Goal: Task Accomplishment & Management: Manage account settings

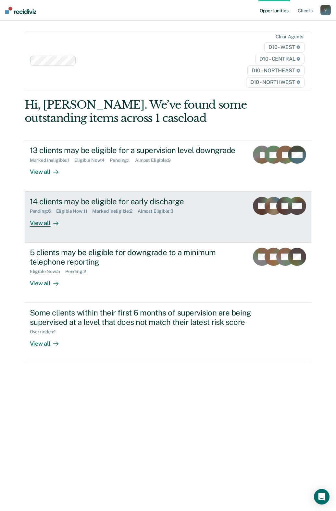
click at [108, 217] on div "14 clients may be eligible for early discharge Pending : 6 Eligible Now : 11 Ma…" at bounding box center [145, 212] width 230 height 30
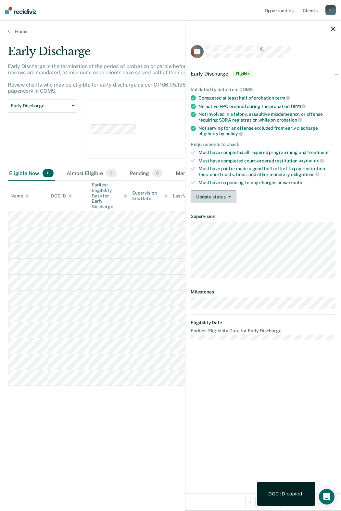
click at [222, 200] on button "Update status" at bounding box center [213, 196] width 46 height 13
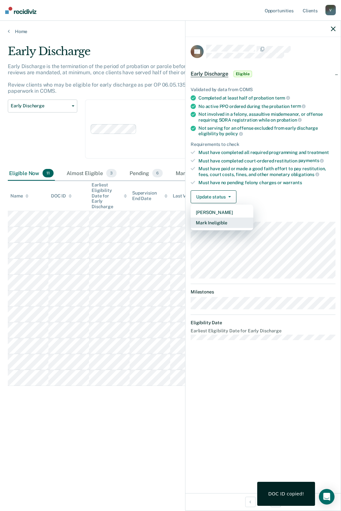
click at [218, 224] on button "Mark Ineligible" at bounding box center [221, 223] width 63 height 10
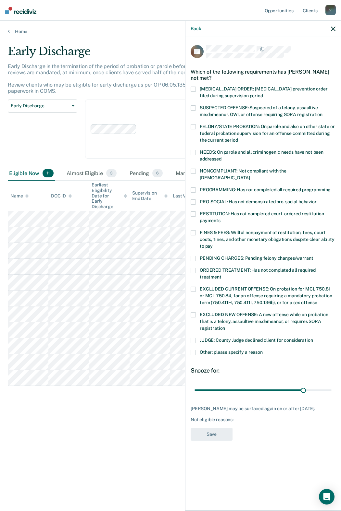
click at [194, 350] on span at bounding box center [192, 352] width 5 height 5
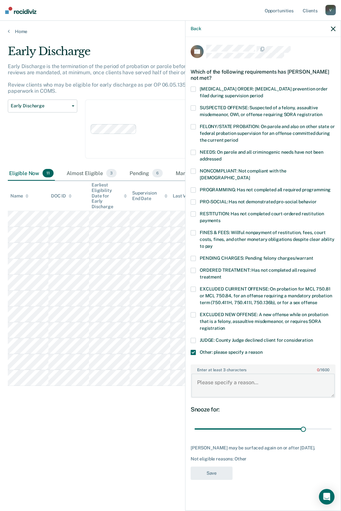
click at [224, 380] on textarea "Enter at least 3 characters 0 / 1600" at bounding box center [262, 386] width 143 height 24
type textarea "Has not completed community service"
click at [215, 471] on button "Save" at bounding box center [211, 473] width 42 height 13
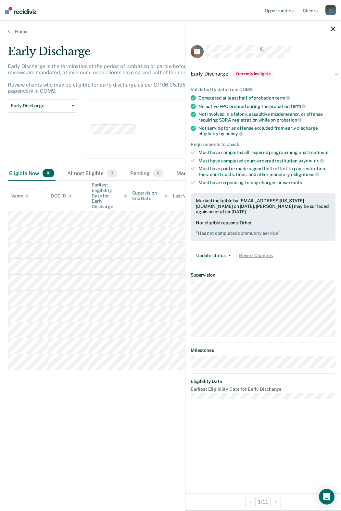
click at [57, 134] on div "Early Discharge Classification Review Early Discharge Minimum Telephone Reporti…" at bounding box center [42, 133] width 69 height 67
click at [333, 29] on icon "button" at bounding box center [333, 29] width 5 height 5
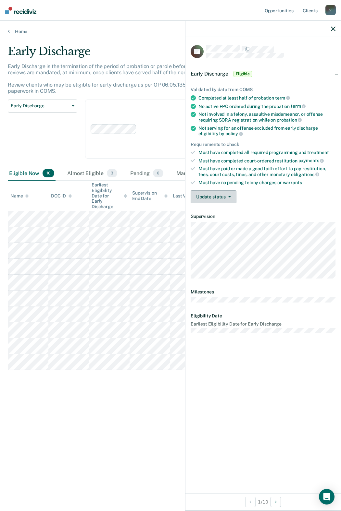
click at [231, 200] on button "Update status" at bounding box center [213, 196] width 46 height 13
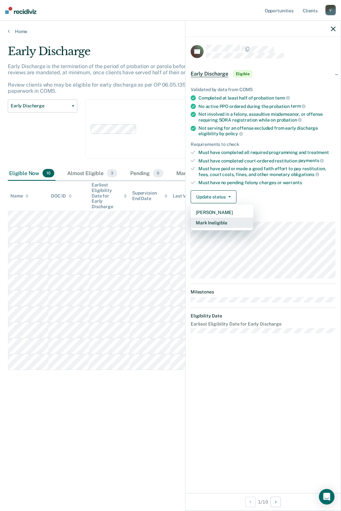
click at [224, 219] on button "Mark Ineligible" at bounding box center [221, 223] width 63 height 10
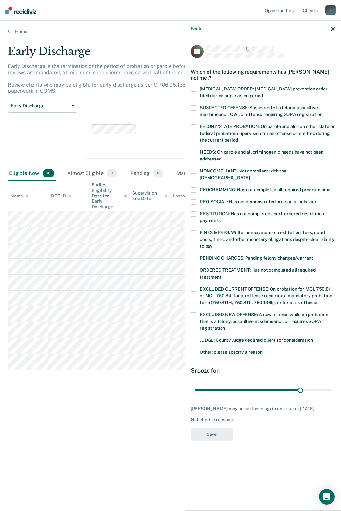
click at [195, 350] on span at bounding box center [192, 352] width 5 height 5
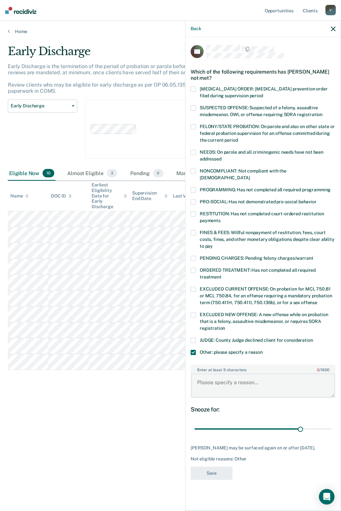
click at [211, 374] on textarea "Enter at least 3 characters 0 / 1600" at bounding box center [262, 386] width 143 height 24
type textarea "The defendant has not completed GED"
click at [196, 350] on label "Other: please specify a reason" at bounding box center [262, 353] width 145 height 7
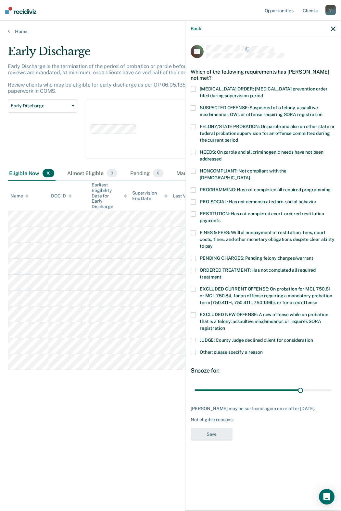
click at [191, 170] on span at bounding box center [192, 171] width 5 height 5
click at [219, 428] on button "Save" at bounding box center [211, 434] width 42 height 13
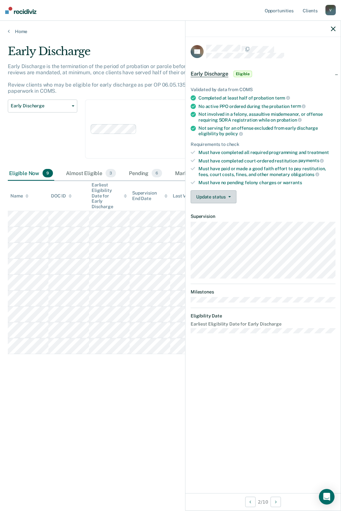
click at [220, 198] on button "Update status" at bounding box center [213, 196] width 46 height 13
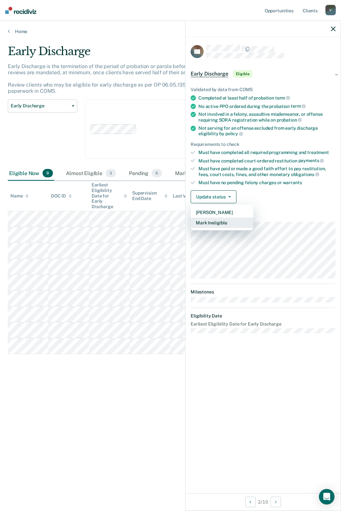
click at [218, 224] on button "Mark Ineligible" at bounding box center [221, 223] width 63 height 10
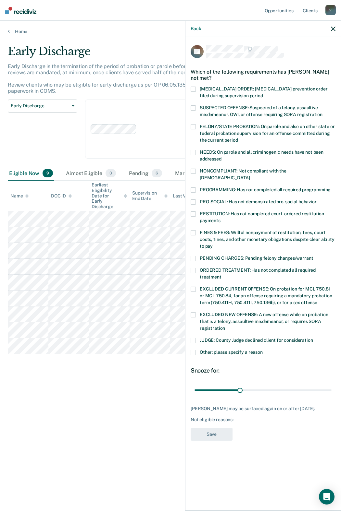
click at [194, 169] on span at bounding box center [192, 171] width 5 height 5
click at [216, 428] on button "Save" at bounding box center [211, 434] width 42 height 13
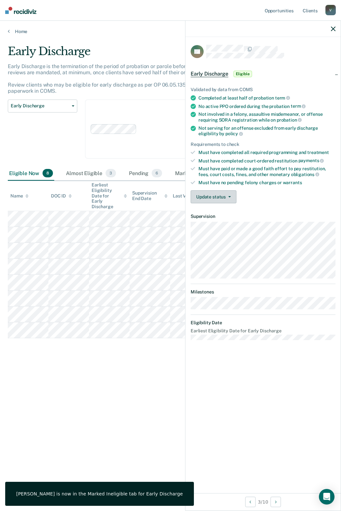
click at [222, 193] on button "Update status" at bounding box center [213, 196] width 46 height 13
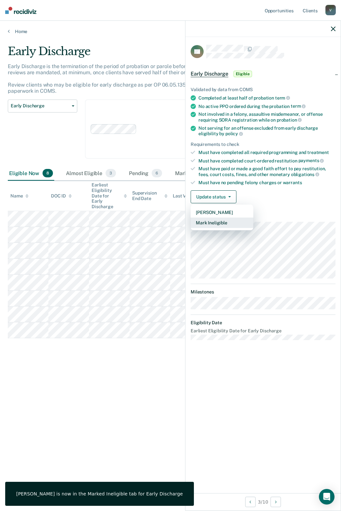
click at [215, 223] on button "Mark Ineligible" at bounding box center [221, 223] width 63 height 10
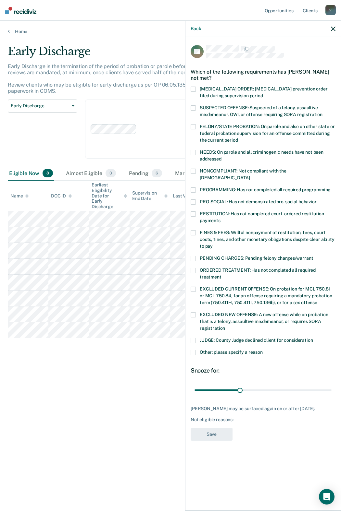
click at [196, 171] on label "NONCOMPLIANT: Not compliant with the [DEMOGRAPHIC_DATA]" at bounding box center [262, 176] width 145 height 14
click at [206, 429] on button "Save" at bounding box center [211, 434] width 42 height 13
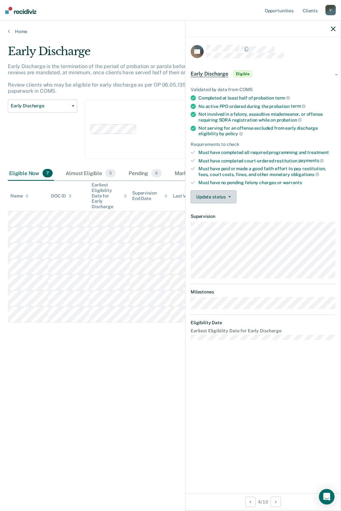
click at [231, 196] on button "Update status" at bounding box center [213, 196] width 46 height 13
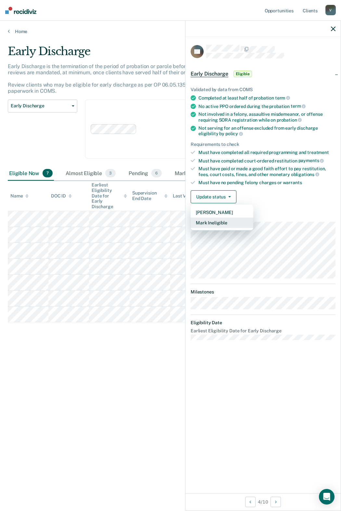
click at [216, 224] on button "Mark Ineligible" at bounding box center [221, 223] width 63 height 10
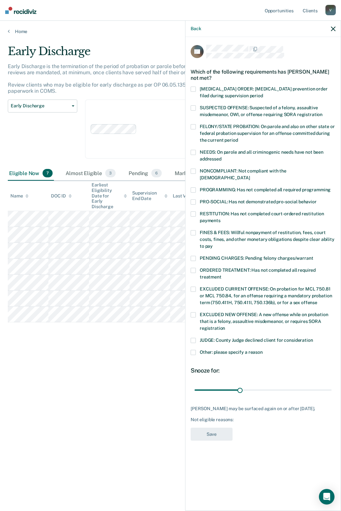
click at [194, 188] on span at bounding box center [192, 190] width 5 height 5
click at [222, 433] on button "Save" at bounding box center [211, 434] width 42 height 13
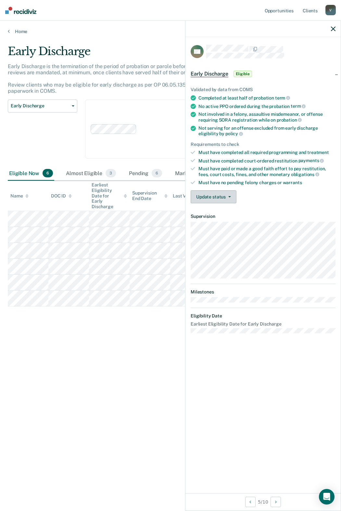
click at [231, 192] on button "Update status" at bounding box center [213, 196] width 46 height 13
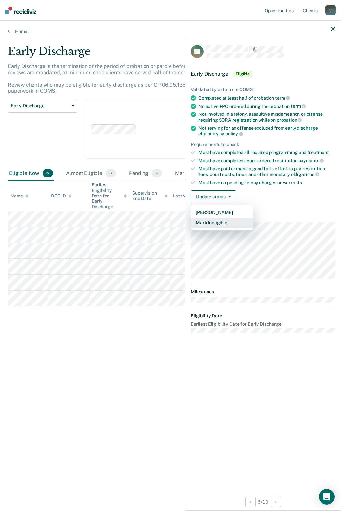
click at [222, 224] on button "Mark Ineligible" at bounding box center [221, 223] width 63 height 10
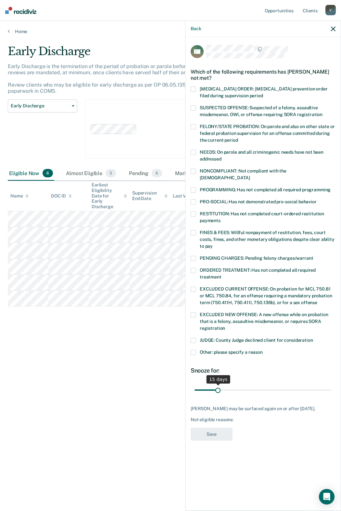
drag, startPoint x: 240, startPoint y: 382, endPoint x: 218, endPoint y: 384, distance: 22.2
type input "15"
click at [218, 385] on input "range" at bounding box center [262, 390] width 137 height 11
click at [191, 188] on span at bounding box center [192, 190] width 5 height 5
click at [216, 431] on button "Save" at bounding box center [211, 434] width 42 height 13
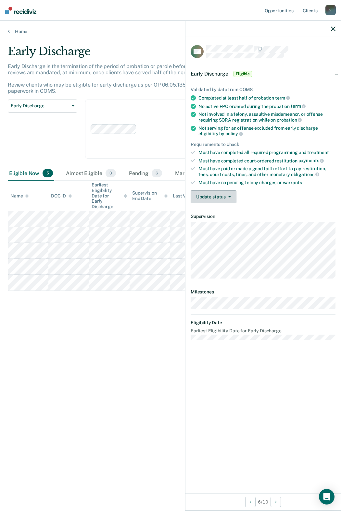
click at [224, 195] on button "Update status" at bounding box center [213, 196] width 46 height 13
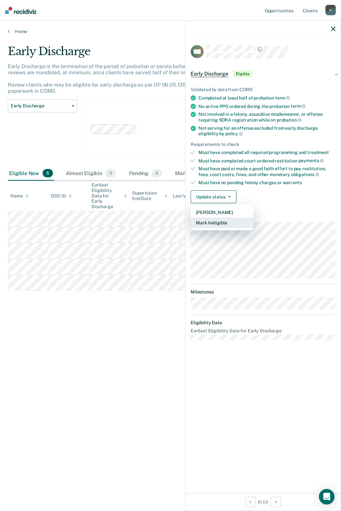
click at [226, 224] on button "Mark Ineligible" at bounding box center [221, 223] width 63 height 10
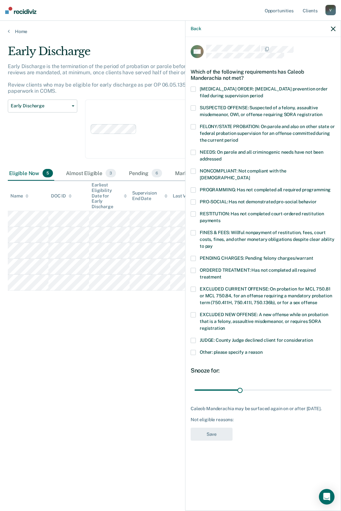
click at [197, 212] on label "RESTITUTION: Has not completed court-ordered restitution payments" at bounding box center [262, 219] width 145 height 14
click at [215, 436] on button "Save" at bounding box center [211, 434] width 42 height 13
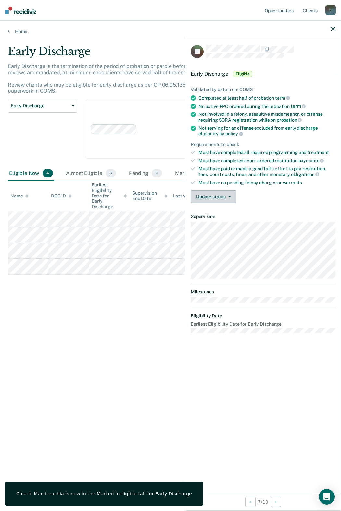
click at [221, 201] on button "Update status" at bounding box center [213, 196] width 46 height 13
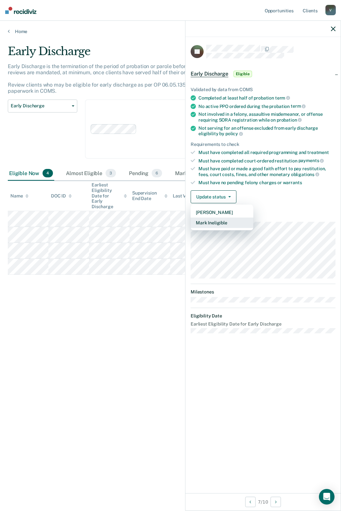
click at [218, 224] on button "Mark Ineligible" at bounding box center [221, 223] width 63 height 10
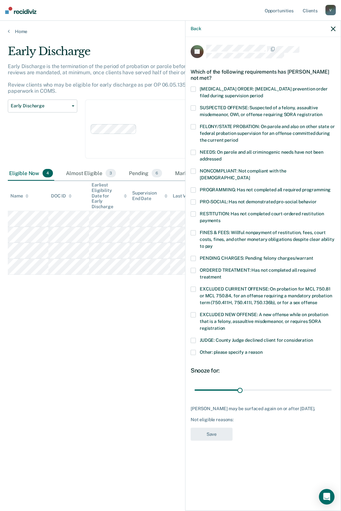
click at [193, 171] on span at bounding box center [192, 171] width 5 height 5
click at [223, 438] on div "TA Which of the following requirements has [PERSON_NAME] not met? [MEDICAL_DATA…" at bounding box center [262, 245] width 145 height 400
click at [222, 436] on button "Save" at bounding box center [211, 434] width 42 height 13
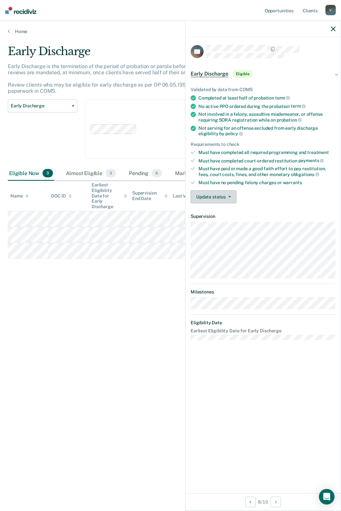
click at [228, 198] on button "Update status" at bounding box center [213, 196] width 46 height 13
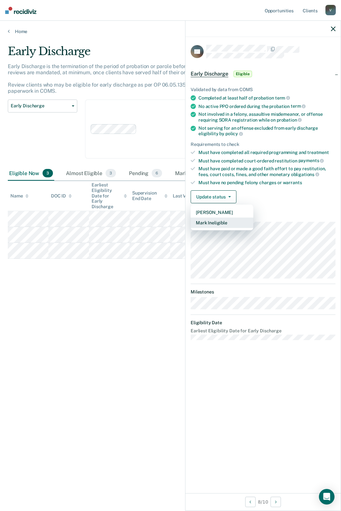
click at [226, 226] on button "Mark Ineligible" at bounding box center [221, 223] width 63 height 10
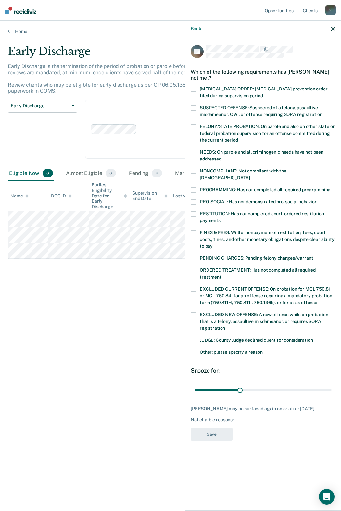
click at [193, 179] on div "NONCOMPLIANT: Not compliant with the [DEMOGRAPHIC_DATA]" at bounding box center [262, 178] width 145 height 19
click at [192, 188] on span at bounding box center [192, 190] width 5 height 5
click at [192, 172] on span at bounding box center [192, 171] width 5 height 5
drag, startPoint x: 239, startPoint y: 384, endPoint x: 218, endPoint y: 387, distance: 21.9
type input "15"
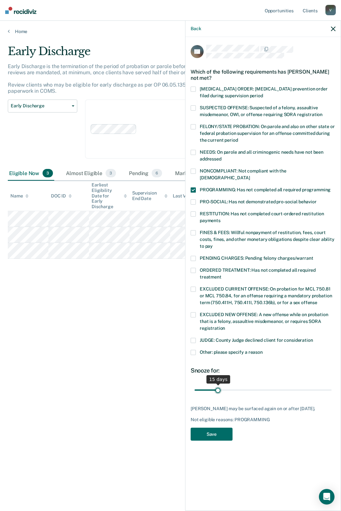
click at [218, 387] on input "range" at bounding box center [262, 390] width 137 height 11
click at [226, 429] on button "Save" at bounding box center [211, 434] width 42 height 13
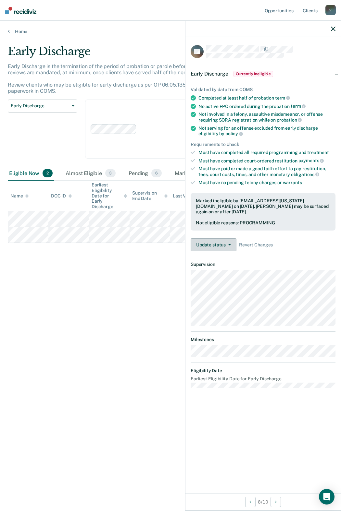
click at [231, 246] on button "Update status" at bounding box center [213, 245] width 46 height 13
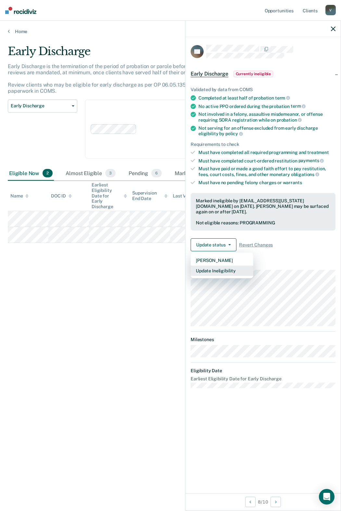
click at [224, 272] on button "Update Ineligibility" at bounding box center [221, 271] width 63 height 10
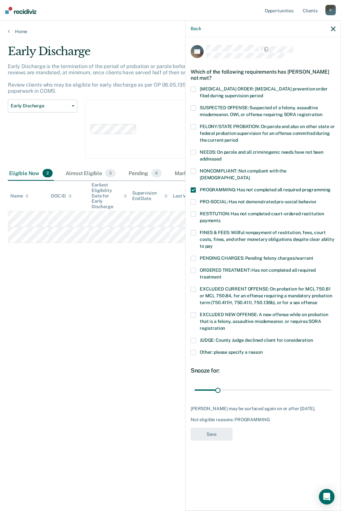
click at [150, 368] on div "Early Discharge Early Discharge is the termination of the period of probation o…" at bounding box center [170, 254] width 325 height 418
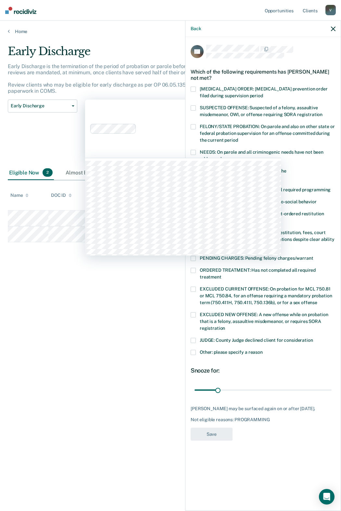
click at [147, 143] on div "Clear agents D10 - WEST D10 - CENTRAL D10 - NORTHEAST D10 - NORTHWEST" at bounding box center [183, 129] width 196 height 59
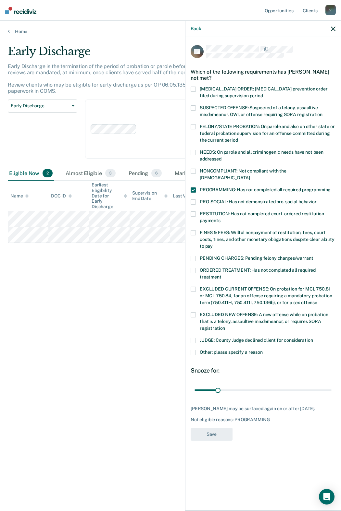
click at [72, 285] on div "Early Discharge Early Discharge is the termination of the period of probation o…" at bounding box center [170, 254] width 325 height 418
click at [332, 29] on icon "button" at bounding box center [333, 29] width 5 height 5
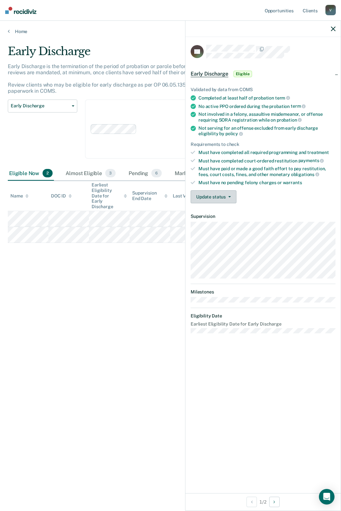
click at [229, 199] on button "Update status" at bounding box center [213, 196] width 46 height 13
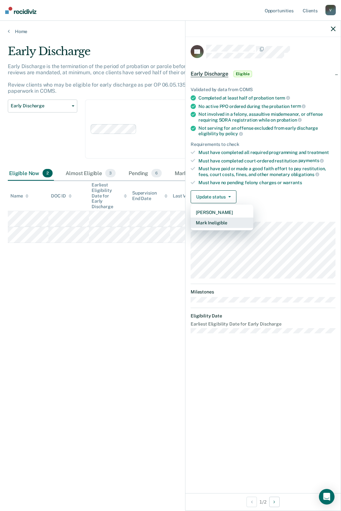
click at [225, 224] on button "Mark Ineligible" at bounding box center [221, 223] width 63 height 10
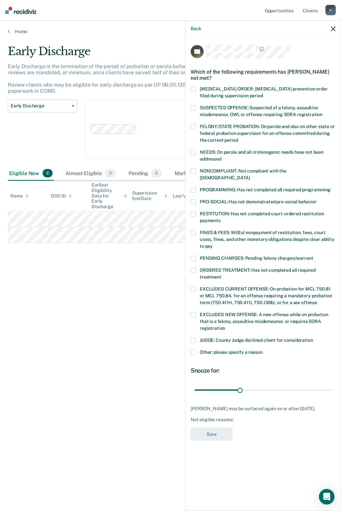
click at [196, 188] on label "PROGRAMMING: Has not completed all required programming" at bounding box center [262, 191] width 145 height 7
click at [194, 230] on span at bounding box center [192, 232] width 5 height 5
drag, startPoint x: 240, startPoint y: 384, endPoint x: 217, endPoint y: 387, distance: 23.3
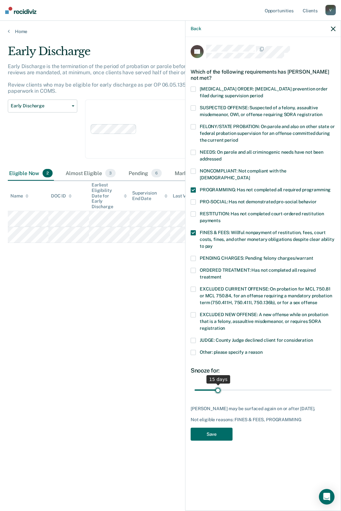
type input "15"
click at [217, 387] on input "range" at bounding box center [262, 390] width 137 height 11
click at [217, 435] on button "Save" at bounding box center [211, 434] width 42 height 13
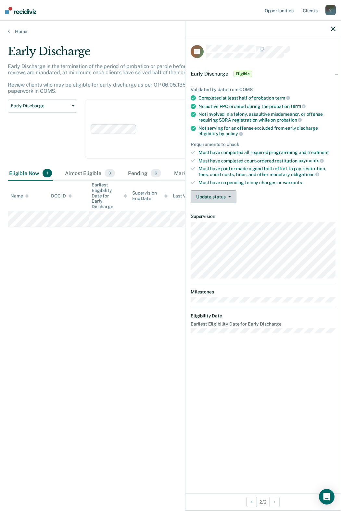
click at [224, 199] on button "Update status" at bounding box center [213, 196] width 46 height 13
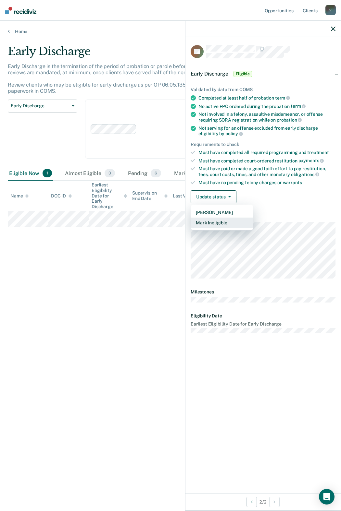
click at [217, 224] on button "Mark Ineligible" at bounding box center [221, 223] width 63 height 10
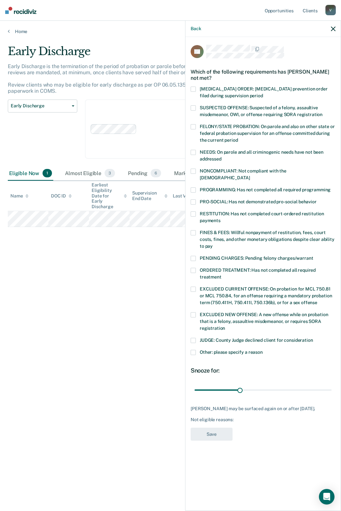
click at [200, 188] on label "PROGRAMMING: Has not completed all required programming" at bounding box center [262, 191] width 145 height 7
drag, startPoint x: 240, startPoint y: 383, endPoint x: 219, endPoint y: 383, distance: 21.7
type input "16"
click at [219, 385] on input "range" at bounding box center [262, 390] width 137 height 11
click at [221, 430] on button "Save" at bounding box center [211, 434] width 42 height 13
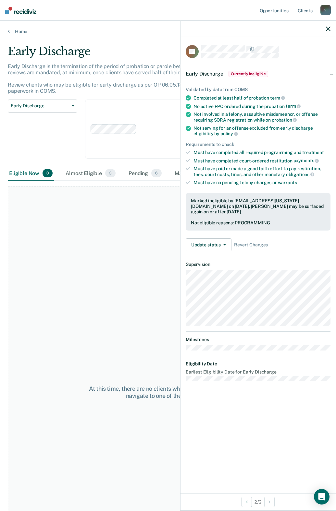
click at [58, 145] on div "Early Discharge Classification Review Early Discharge Minimum Telephone Reporti…" at bounding box center [42, 133] width 69 height 67
click at [328, 27] on icon "button" at bounding box center [328, 29] width 5 height 5
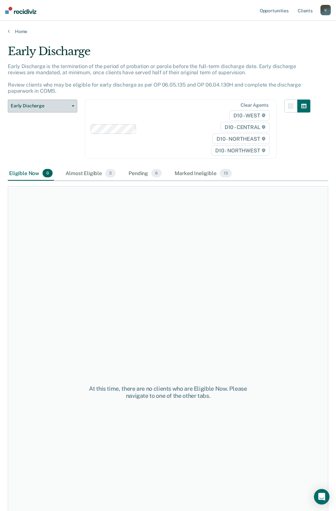
click at [64, 105] on span "Early Discharge" at bounding box center [40, 106] width 58 height 6
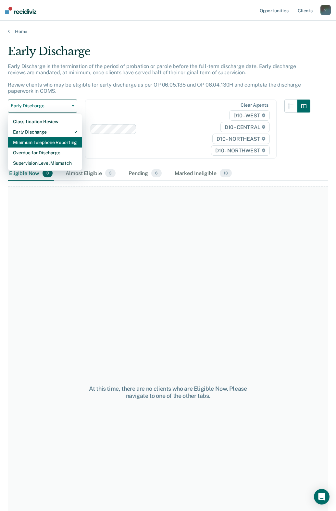
click at [54, 143] on div "Minimum Telephone Reporting" at bounding box center [45, 142] width 64 height 10
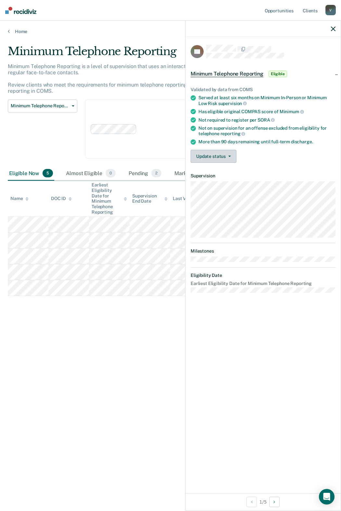
click at [212, 162] on button "Update status" at bounding box center [213, 156] width 46 height 13
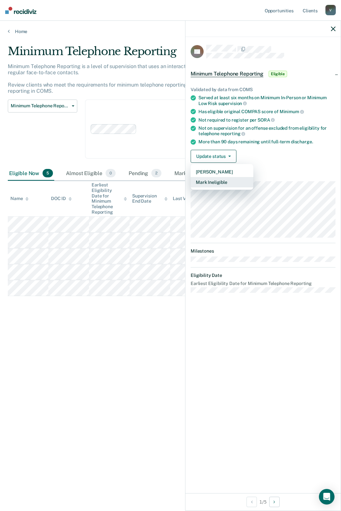
click at [215, 184] on button "Mark Ineligible" at bounding box center [221, 182] width 63 height 10
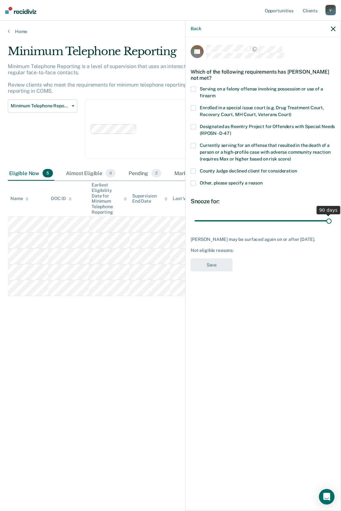
drag, startPoint x: 241, startPoint y: 220, endPoint x: 340, endPoint y: 218, distance: 99.6
type input "90"
click at [331, 218] on input "range" at bounding box center [262, 220] width 137 height 11
click at [193, 170] on span at bounding box center [192, 171] width 5 height 5
click at [212, 272] on button "Save" at bounding box center [211, 265] width 42 height 13
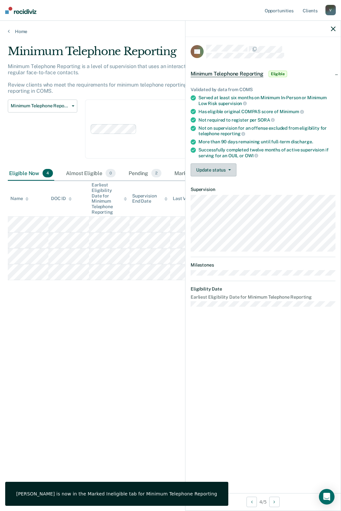
click at [232, 168] on button "Update status" at bounding box center [213, 170] width 46 height 13
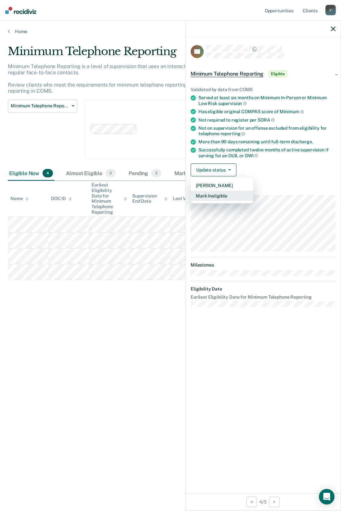
click at [227, 196] on button "Mark Ineligible" at bounding box center [221, 196] width 63 height 10
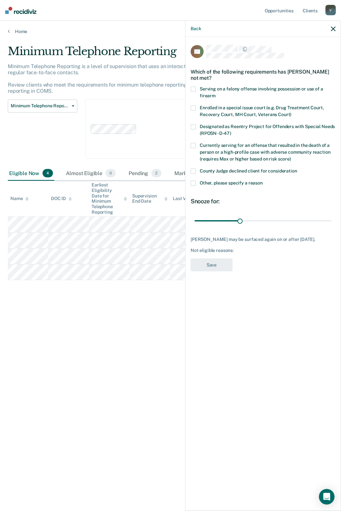
click at [332, 27] on icon "button" at bounding box center [333, 29] width 5 height 5
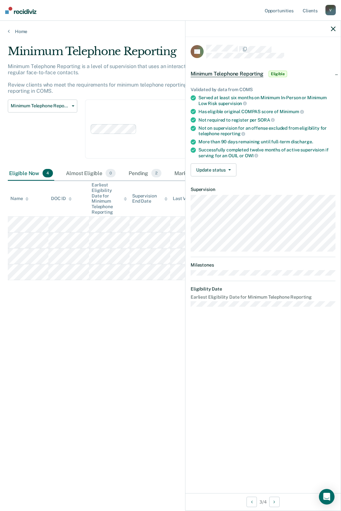
click at [237, 173] on div "Update status [PERSON_NAME] Mark Ineligible" at bounding box center [262, 170] width 145 height 13
click at [231, 172] on button "Update status" at bounding box center [213, 170] width 46 height 13
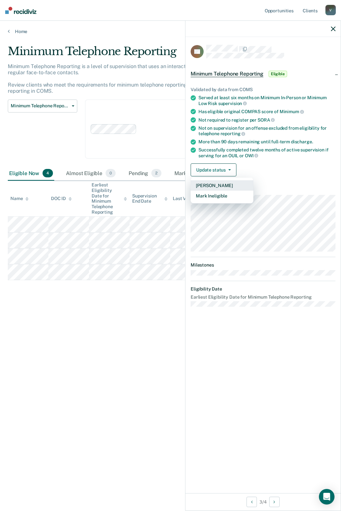
click at [226, 186] on button "[PERSON_NAME]" at bounding box center [221, 185] width 63 height 10
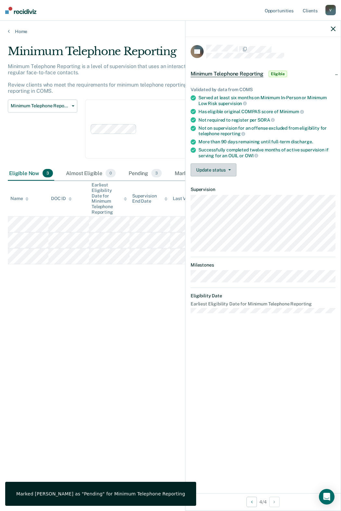
click at [232, 171] on button "Update status" at bounding box center [213, 170] width 46 height 13
click at [221, 196] on button "Mark Ineligible" at bounding box center [221, 196] width 63 height 10
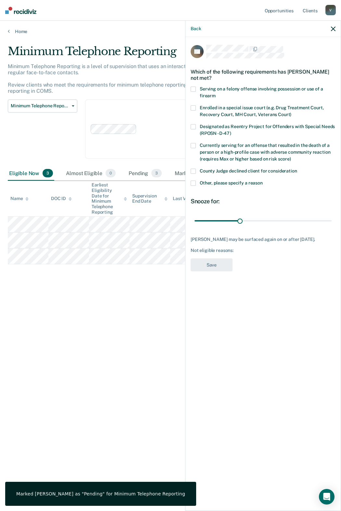
click at [196, 171] on label "County Judge declined client for consideration" at bounding box center [262, 172] width 145 height 7
click at [216, 272] on button "Save" at bounding box center [211, 265] width 42 height 13
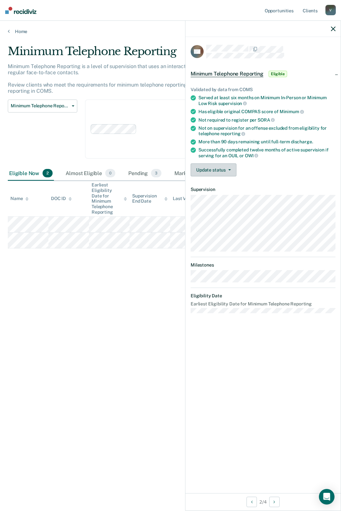
click at [232, 169] on button "Update status" at bounding box center [213, 170] width 46 height 13
click at [122, 314] on div "Minimum Telephone Reporting Minimum Telephone Reporting is a level of supervisi…" at bounding box center [170, 254] width 325 height 418
